Goal: Information Seeking & Learning: Learn about a topic

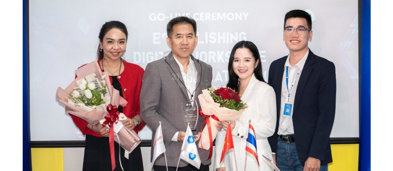
scroll to position [311, 0]
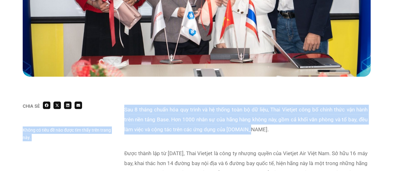
drag, startPoint x: 110, startPoint y: 98, endPoint x: 264, endPoint y: 141, distance: 160.4
click at [264, 141] on div "Sau 8 tháng chuẩn hóa quy trình và hệ thống toàn bộ dữ liệu, Thai Vietjet công …" at bounding box center [245, 124] width 243 height 38
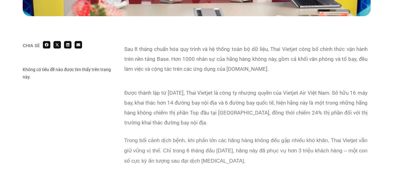
scroll to position [373, 0]
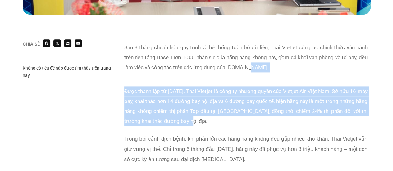
drag, startPoint x: 271, startPoint y: 75, endPoint x: 260, endPoint y: 121, distance: 47.0
click at [260, 121] on p "Được thành lập từ [DATE], Thai Vietjet là công ty nhượng quyền của Vietjet Air …" at bounding box center [245, 106] width 243 height 40
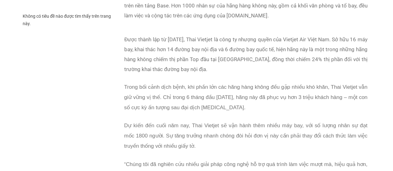
scroll to position [435, 0]
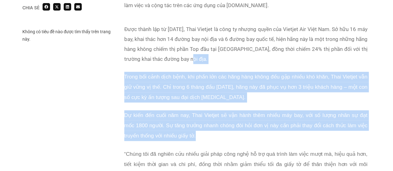
drag, startPoint x: 242, startPoint y: 139, endPoint x: 257, endPoint y: 60, distance: 80.3
click at [257, 60] on div "Được thành lập từ [DATE], Thai Vietjet là công ty nhượng quyền của Vietjet Air …" at bounding box center [245, 155] width 243 height 263
click at [257, 60] on p "Được thành lập từ [DATE], Thai Vietjet là công ty nhượng quyền của Vietjet Air …" at bounding box center [245, 44] width 243 height 40
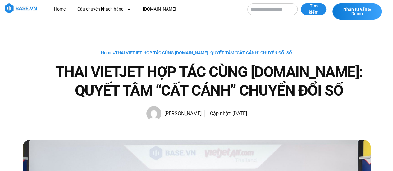
scroll to position [0, 0]
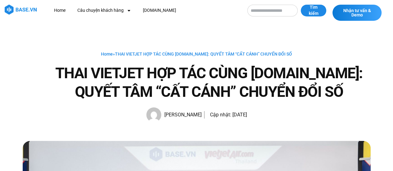
click at [22, 11] on img at bounding box center [21, 10] width 32 height 10
